Goal: Information Seeking & Learning: Find specific fact

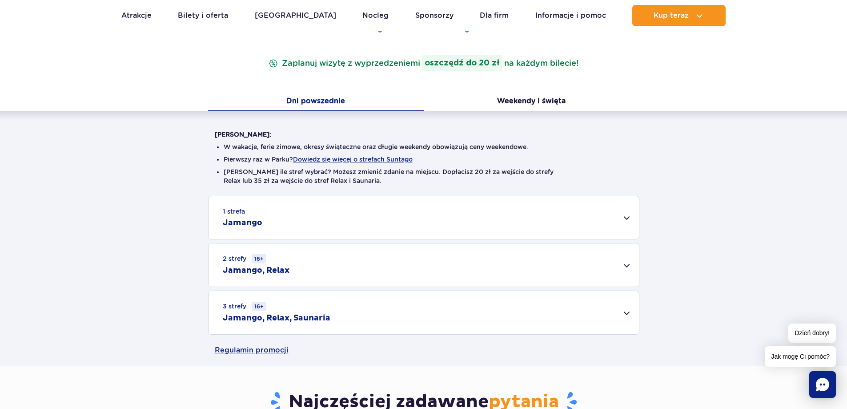
click at [370, 320] on div "3 strefy 16+ Jamango, Relax, Saunaria" at bounding box center [423, 312] width 430 height 43
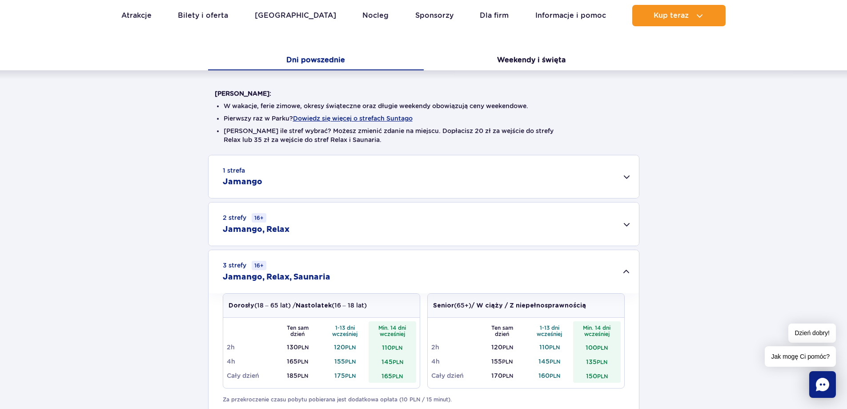
scroll to position [222, 0]
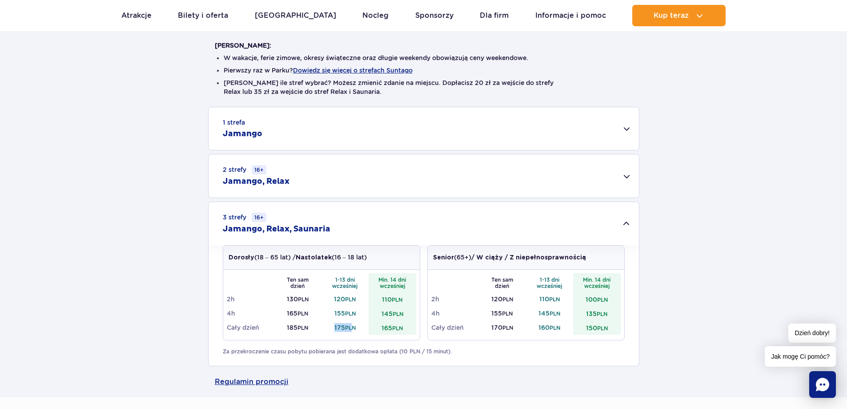
drag, startPoint x: 332, startPoint y: 329, endPoint x: 354, endPoint y: 327, distance: 21.9
click at [354, 327] on td "175 PLN" at bounding box center [345, 327] width 48 height 14
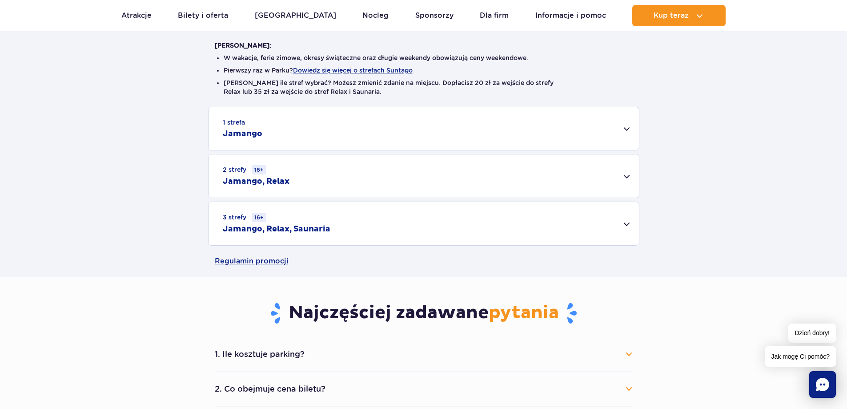
click at [313, 236] on div "3 strefy 16+ Jamango, Relax, Saunaria" at bounding box center [423, 223] width 430 height 43
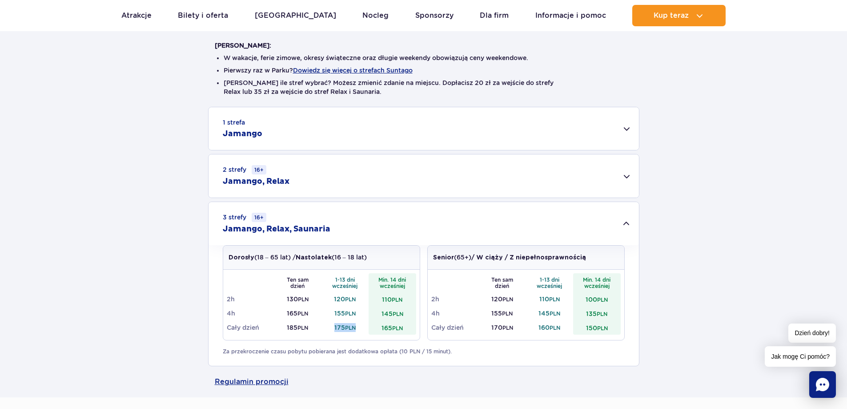
drag, startPoint x: 334, startPoint y: 328, endPoint x: 356, endPoint y: 328, distance: 21.3
click at [356, 328] on td "175 PLN" at bounding box center [345, 327] width 48 height 14
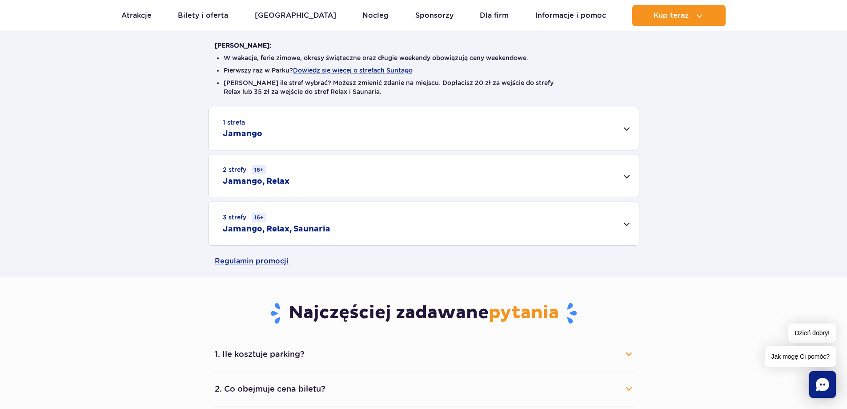
click at [331, 228] on div "3 strefy 16+ Jamango, Relax, Saunaria" at bounding box center [423, 223] width 430 height 43
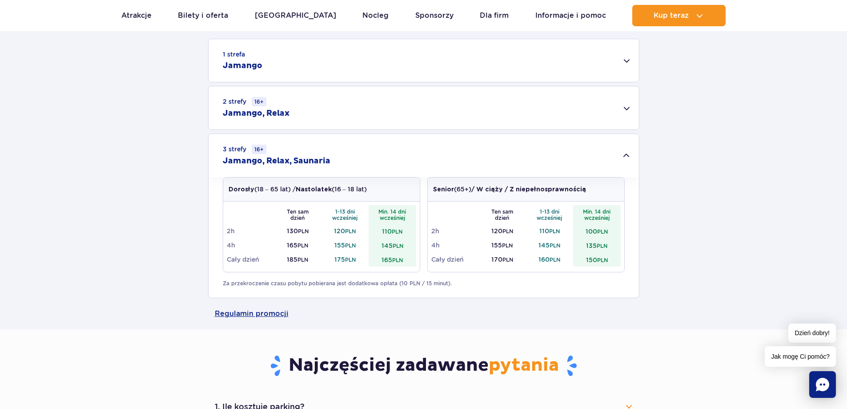
scroll to position [489, 0]
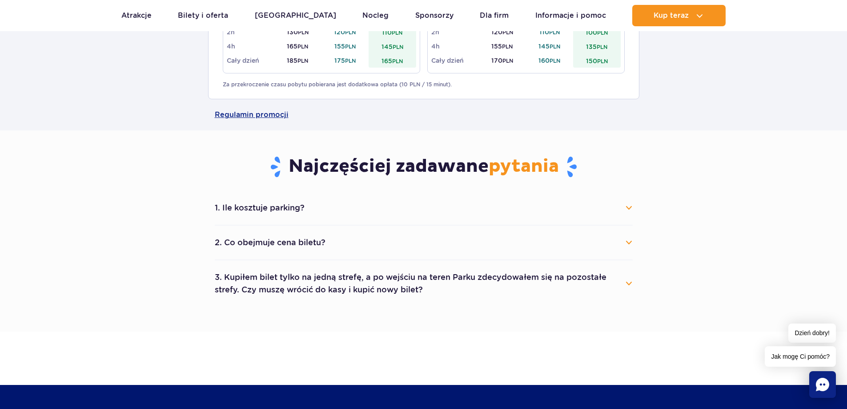
click at [367, 211] on button "1. Ile kosztuje parking?" at bounding box center [424, 208] width 418 height 20
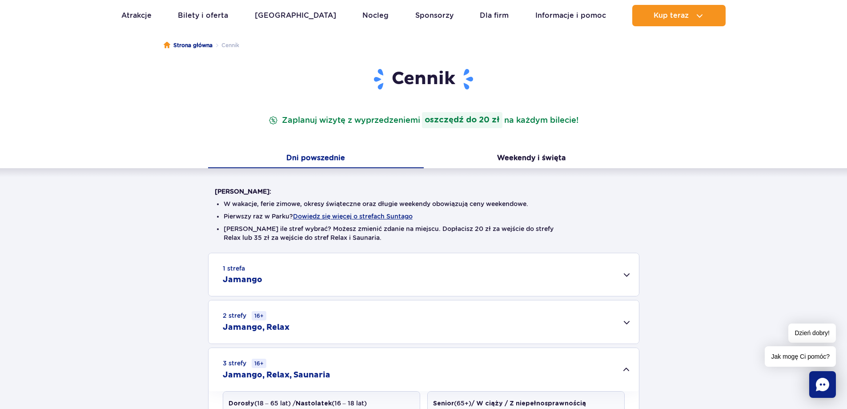
scroll to position [0, 0]
